Goal: Task Accomplishment & Management: Use online tool/utility

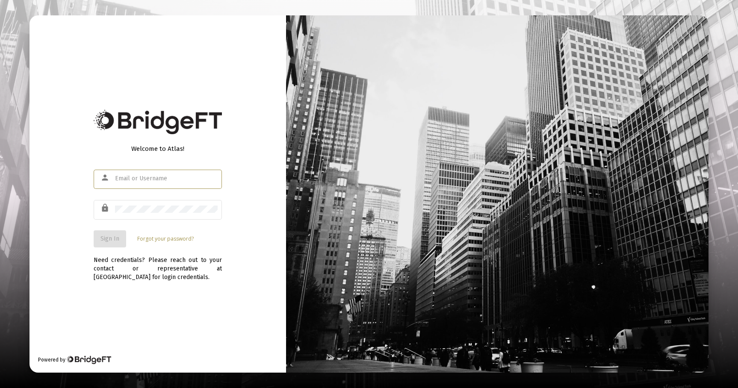
type input "[EMAIL_ADDRESS][DOMAIN_NAME]"
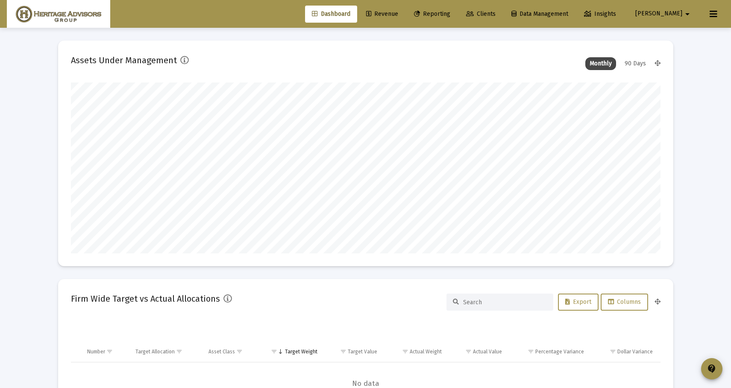
scroll to position [171, 318]
type input "[DATE]"
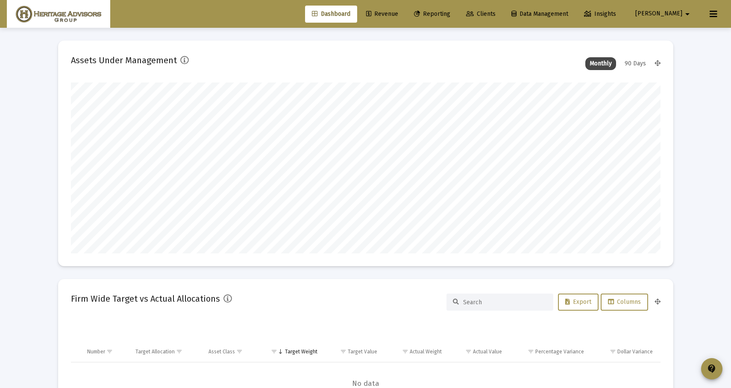
click at [450, 14] on span "Reporting" at bounding box center [432, 13] width 36 height 7
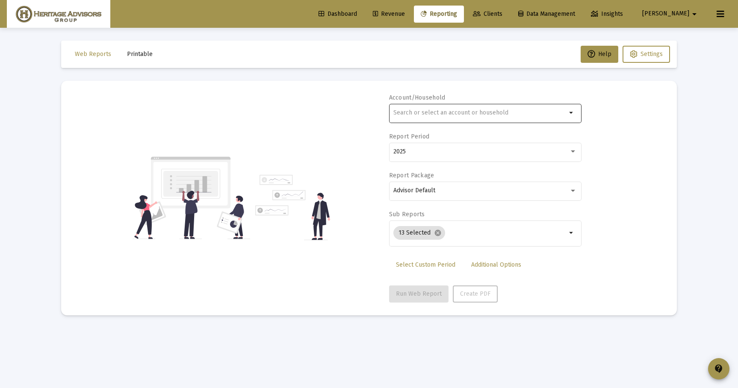
click at [429, 109] on div at bounding box center [479, 112] width 173 height 21
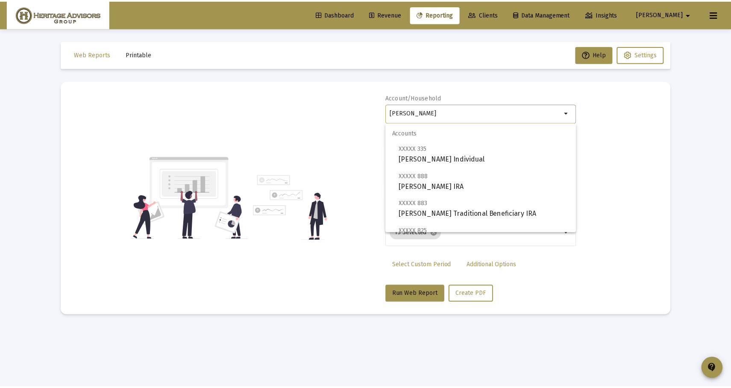
scroll to position [85, 0]
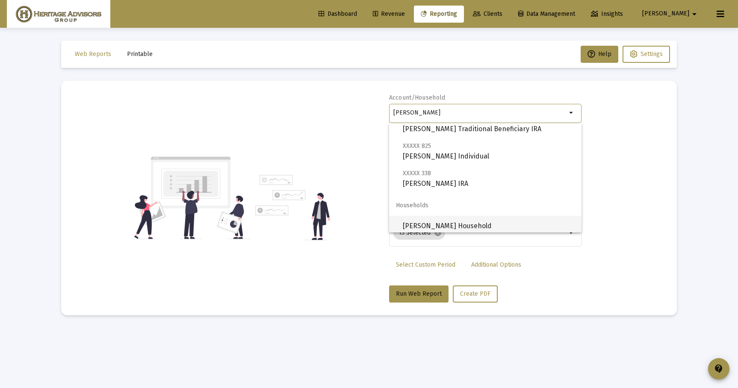
click at [471, 227] on span "[PERSON_NAME] Household" at bounding box center [489, 226] width 172 height 21
type input "[PERSON_NAME] Household"
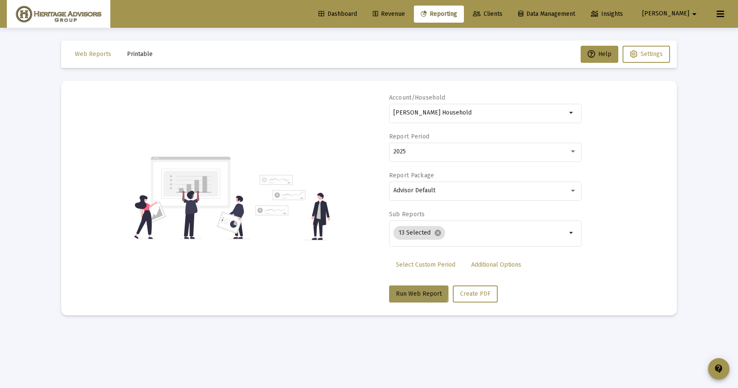
click at [417, 292] on span "Run Web Report" at bounding box center [419, 293] width 46 height 7
select select "View all"
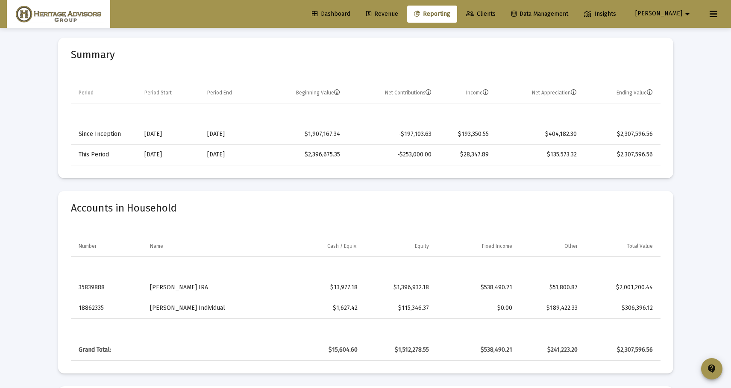
scroll to position [570, 0]
